Goal: Transaction & Acquisition: Purchase product/service

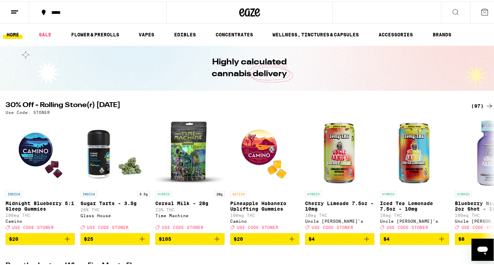
click at [481, 15] on icon at bounding box center [485, 11] width 8 height 8
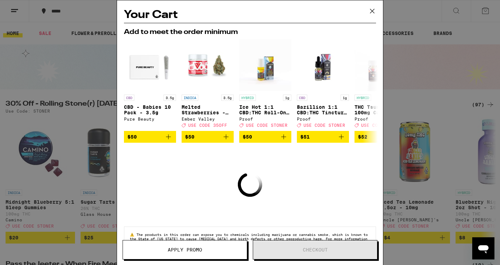
click at [372, 11] on icon at bounding box center [372, 11] width 4 height 4
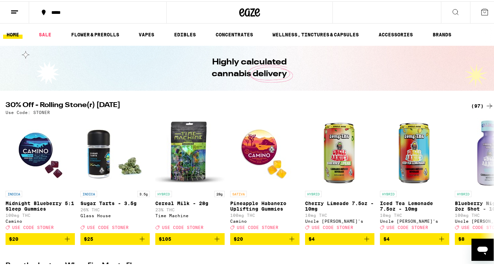
click at [13, 9] on line at bounding box center [14, 9] width 7 height 0
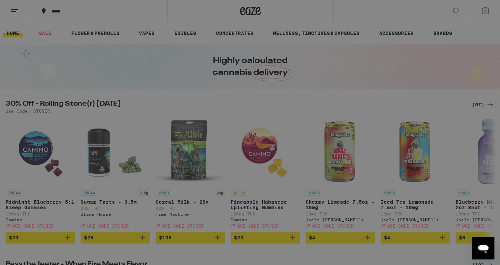
click at [60, 55] on ul "Buy It Again Sale Flower & Prerolls Vapes Edibles Concentrates Wellness, Drops …" at bounding box center [96, 107] width 122 height 130
click at [58, 58] on div "Sale" at bounding box center [47, 61] width 24 height 8
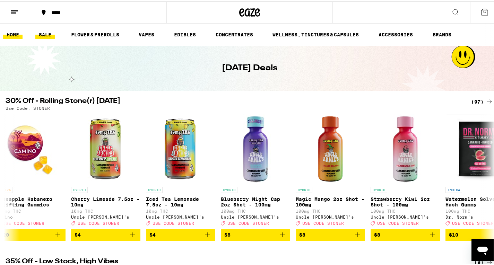
click at [15, 29] on link "HOME" at bounding box center [12, 33] width 19 height 8
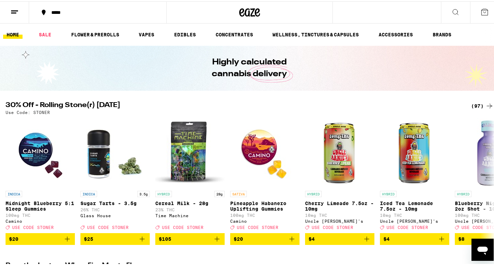
click at [16, 7] on icon at bounding box center [14, 11] width 8 height 8
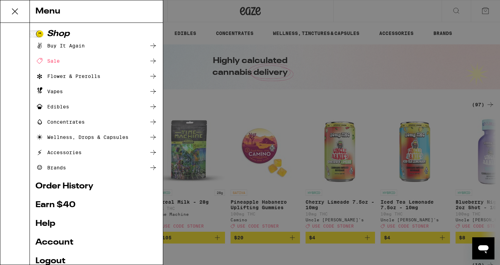
click at [64, 260] on link "Logout" at bounding box center [96, 261] width 122 height 8
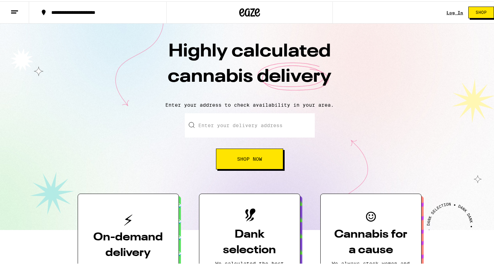
click at [447, 10] on link "Log In" at bounding box center [455, 11] width 17 height 5
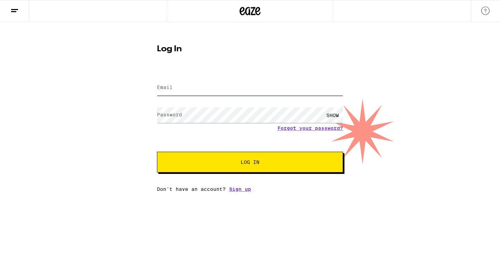
click at [203, 92] on input "Email" at bounding box center [250, 88] width 186 height 16
type input "[EMAIL_ADDRESS][DOMAIN_NAME]"
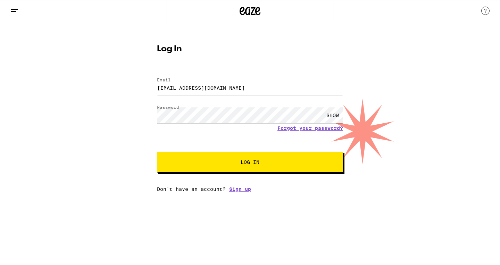
click at [157, 152] on button "Log In" at bounding box center [250, 162] width 186 height 21
